Goal: Information Seeking & Learning: Compare options

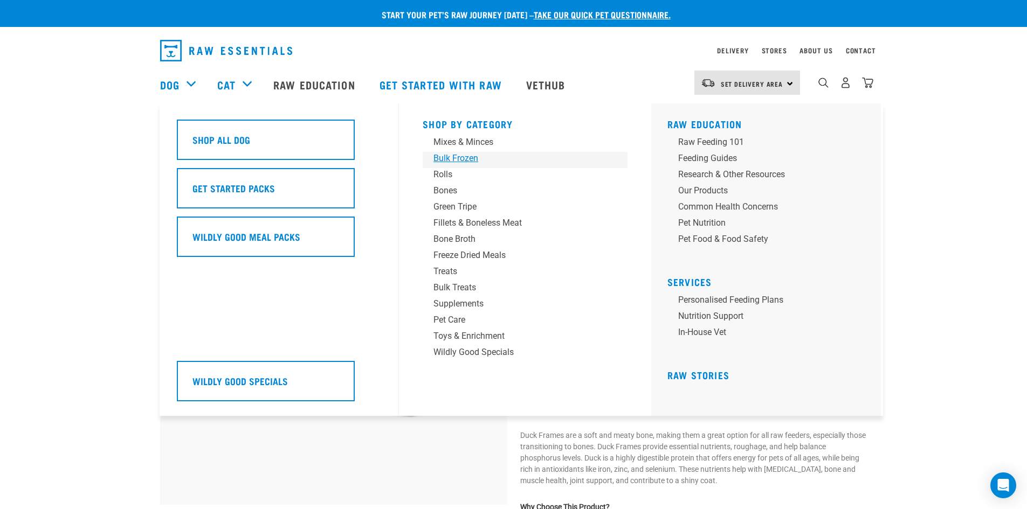
drag, startPoint x: 458, startPoint y: 159, endPoint x: 436, endPoint y: 168, distance: 23.5
click at [458, 159] on div "Bulk Frozen" at bounding box center [517, 158] width 168 height 13
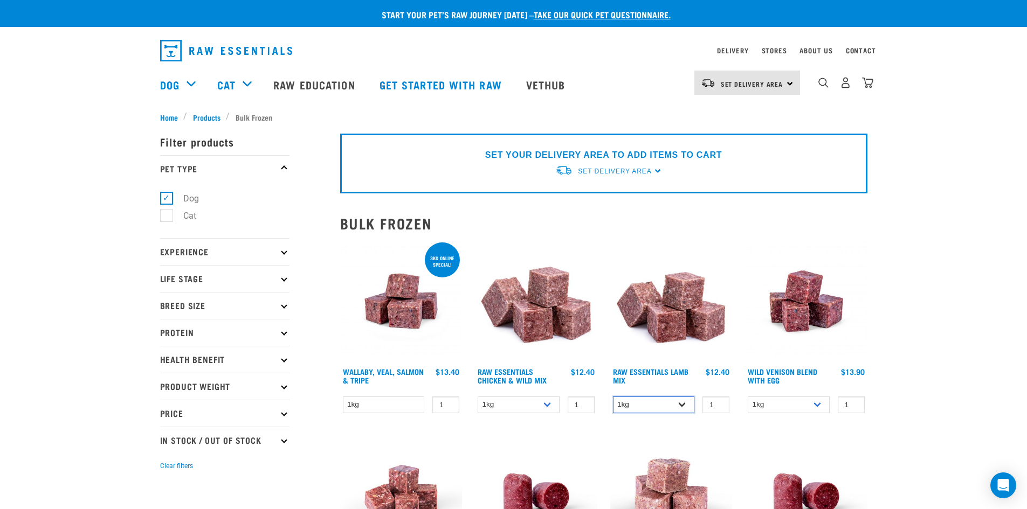
click at [677, 401] on select "1kg 3kg Bulk (10kg)" at bounding box center [654, 405] width 82 height 17
select select "758"
click at [613, 397] on select "1kg 3kg Bulk (10kg)" at bounding box center [654, 405] width 82 height 17
click at [653, 366] on div "Raw Essentials Lamb Mix" at bounding box center [671, 330] width 135 height 192
click at [515, 372] on link "Raw Essentials Chicken & Wild Mix" at bounding box center [511, 376] width 69 height 12
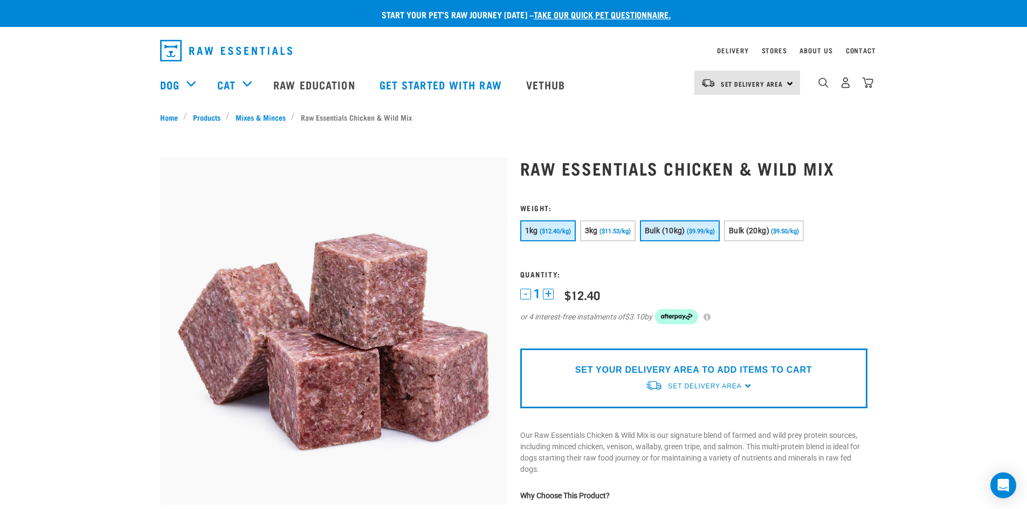
click at [679, 231] on span "Bulk (10kg)" at bounding box center [664, 230] width 40 height 9
click at [780, 226] on button "Bulk (20kg) ($9.50/kg)" at bounding box center [764, 230] width 80 height 21
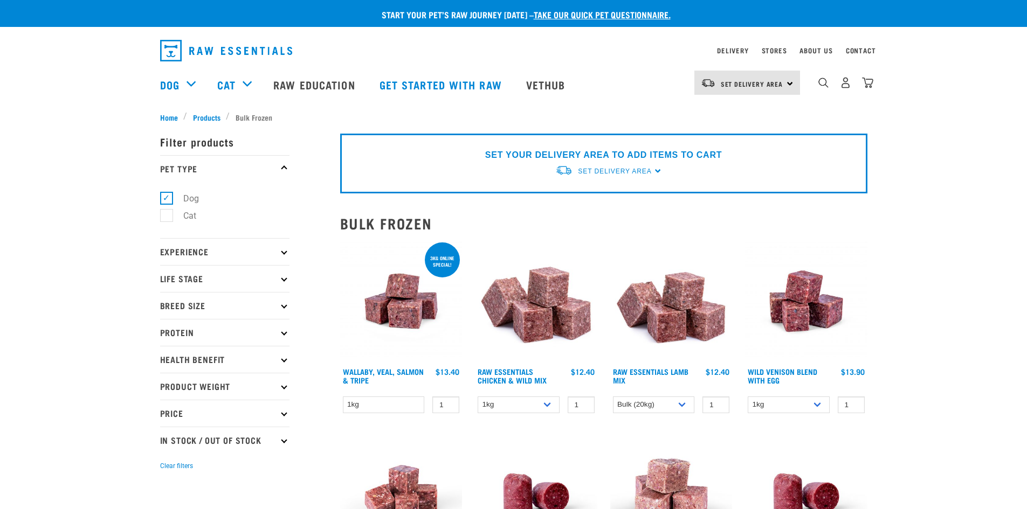
select select "758"
click at [656, 372] on link "Raw Essentials Lamb Mix" at bounding box center [650, 376] width 75 height 12
select select "758"
click at [413, 370] on link "Wallaby, Veal, Salmon & Tripe" at bounding box center [383, 376] width 81 height 12
select select "758"
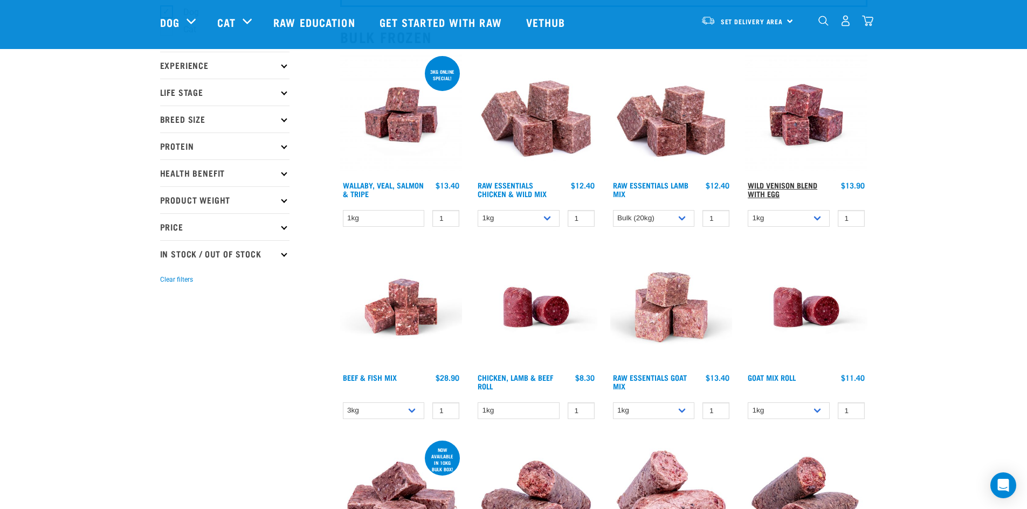
scroll to position [108, 0]
click at [788, 183] on link "Wild Venison Blend with Egg" at bounding box center [782, 189] width 70 height 12
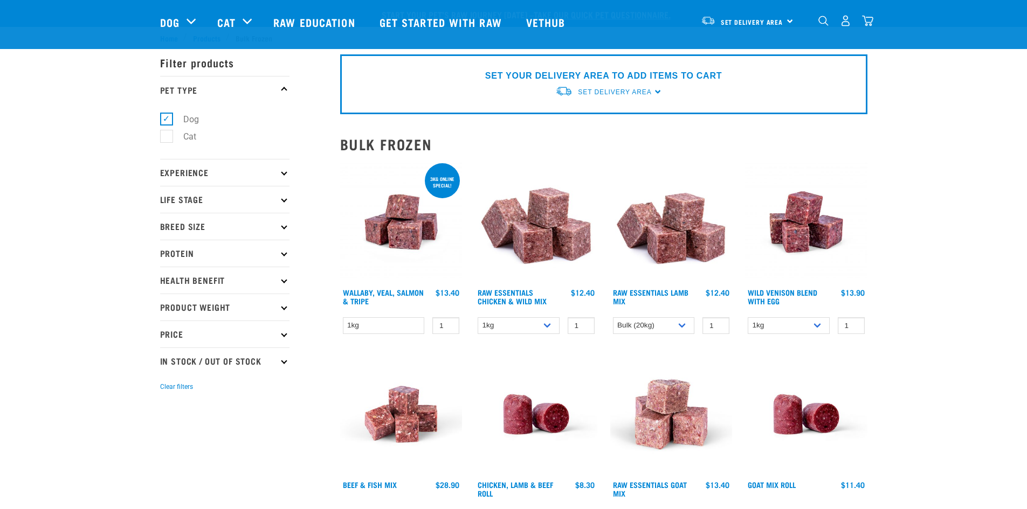
select select "758"
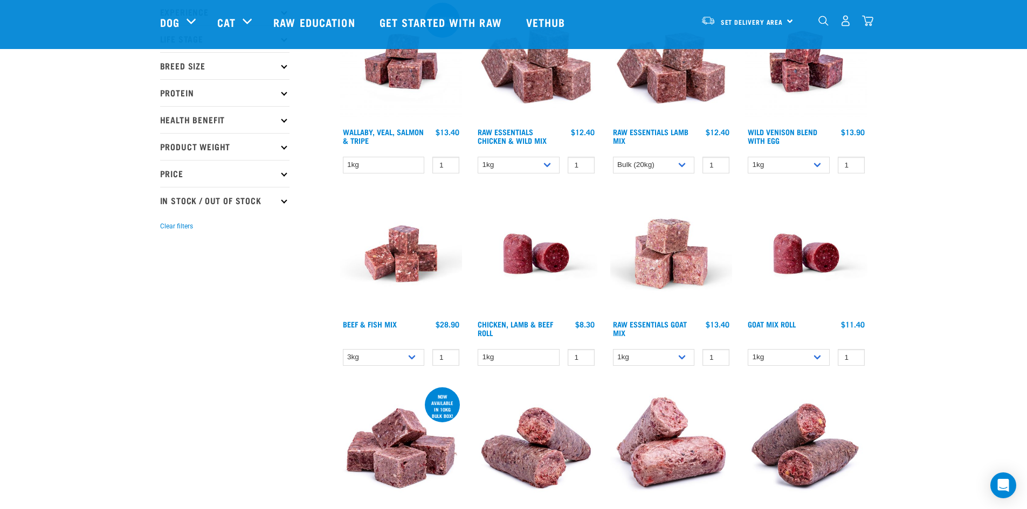
scroll to position [161, 0]
click at [656, 322] on link "Raw Essentials Goat Mix" at bounding box center [650, 328] width 74 height 12
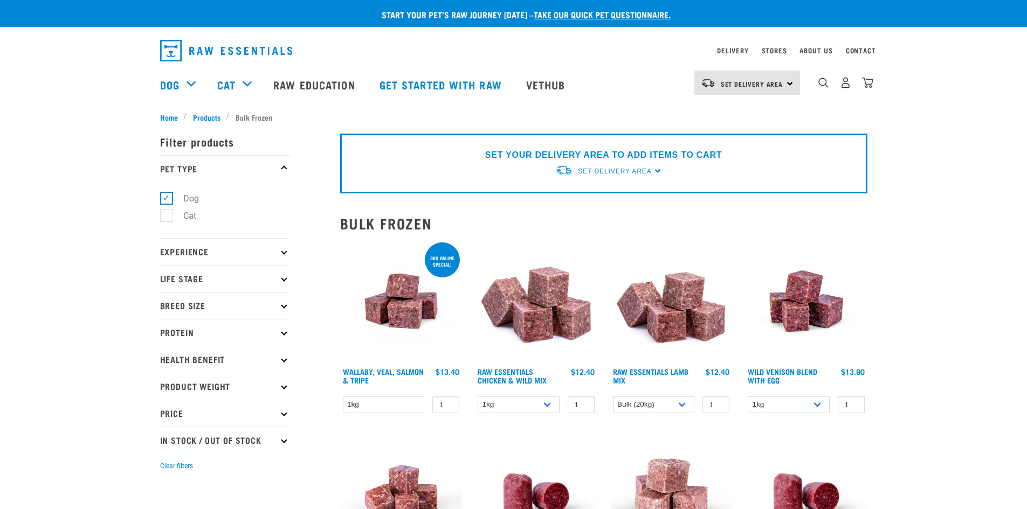
select select "758"
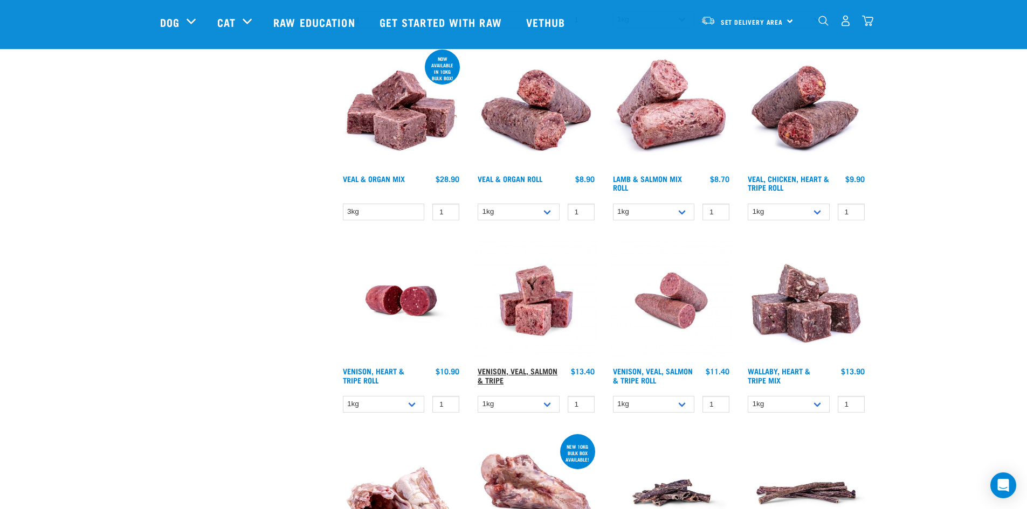
scroll to position [499, 0]
click at [511, 369] on link "Venison, Veal, Salmon & Tripe" at bounding box center [517, 375] width 80 height 12
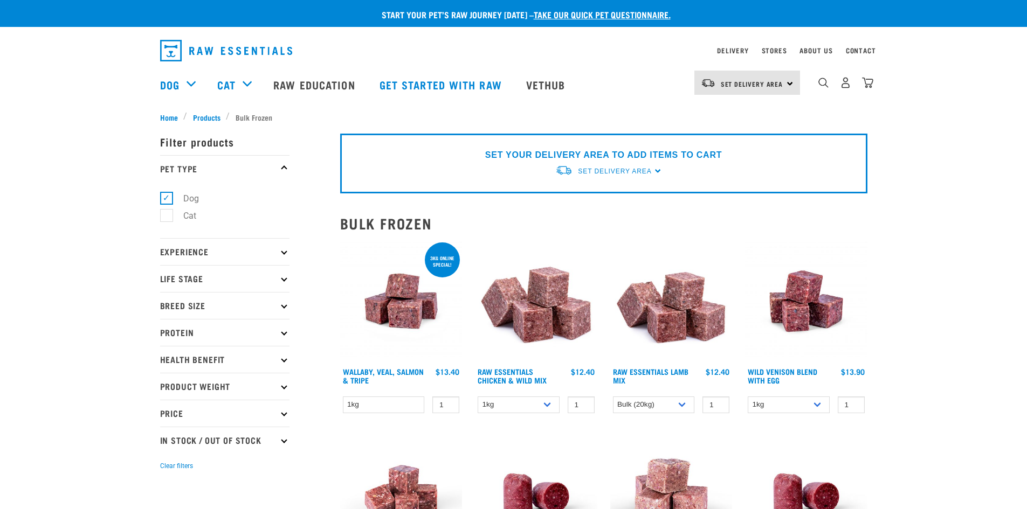
select select "758"
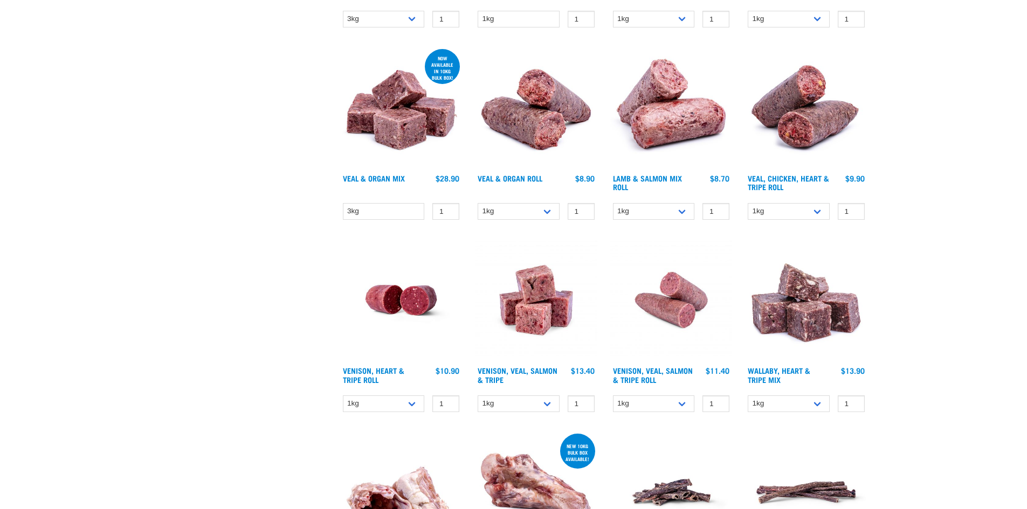
scroll to position [578, 0]
click at [786, 371] on link "Wallaby, Heart & Tripe Mix" at bounding box center [778, 375] width 63 height 12
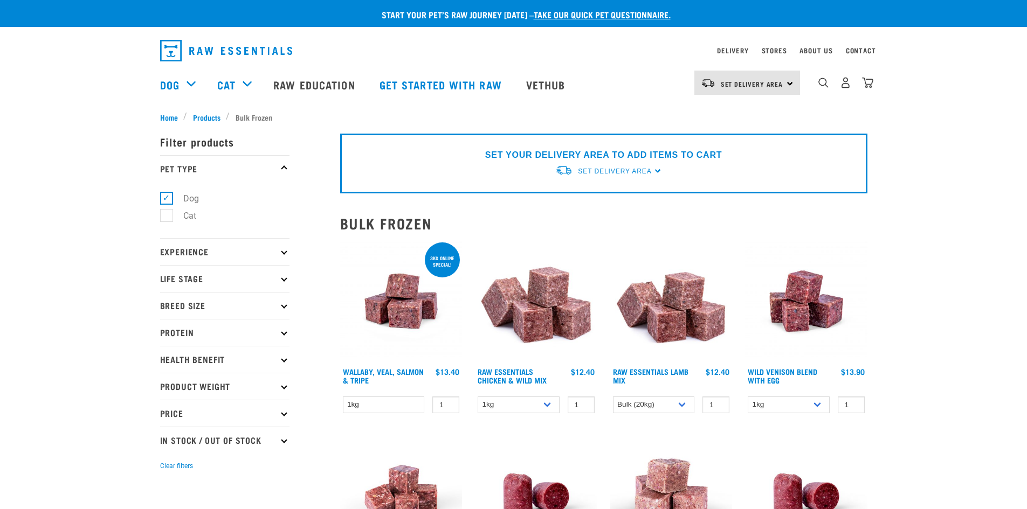
select select "758"
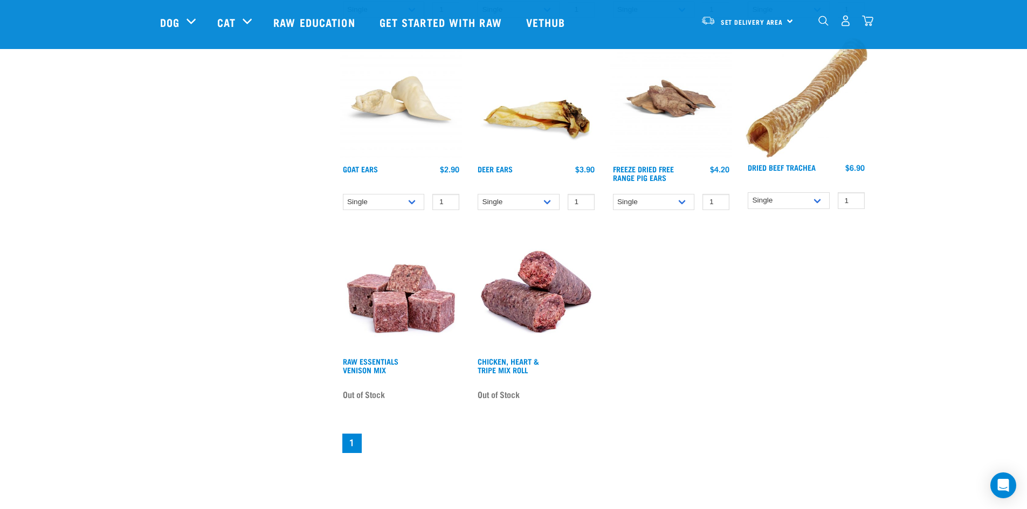
scroll to position [1279, 0]
click at [356, 364] on link "Raw Essentials Venison Mix" at bounding box center [371, 365] width 56 height 12
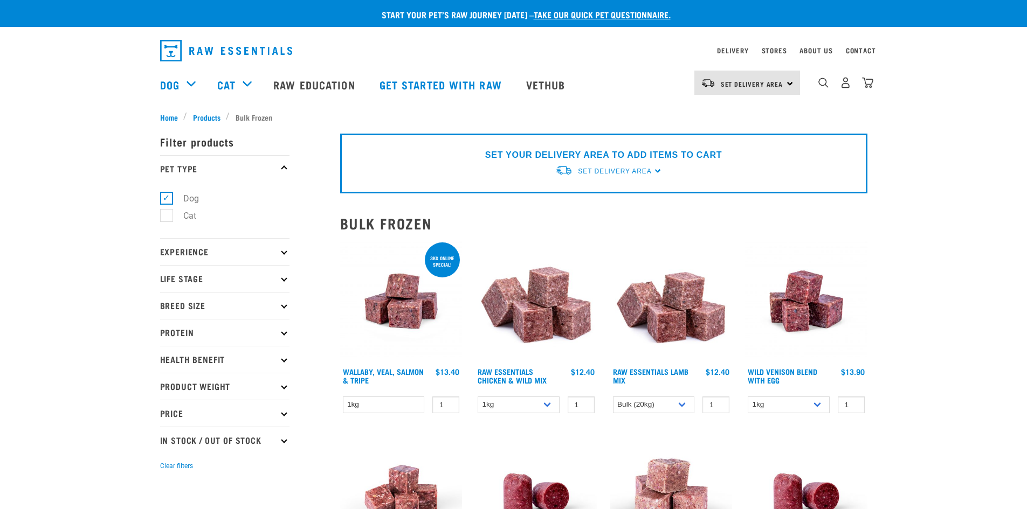
select select "758"
